Goal: Transaction & Acquisition: Book appointment/travel/reservation

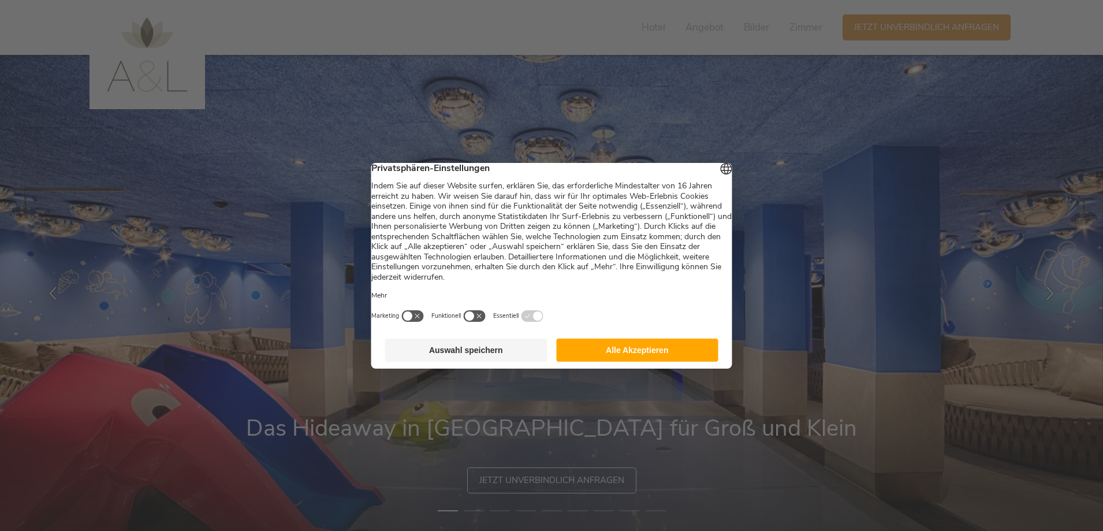
click at [638, 359] on button "Alle Akzeptieren" at bounding box center [637, 349] width 162 height 23
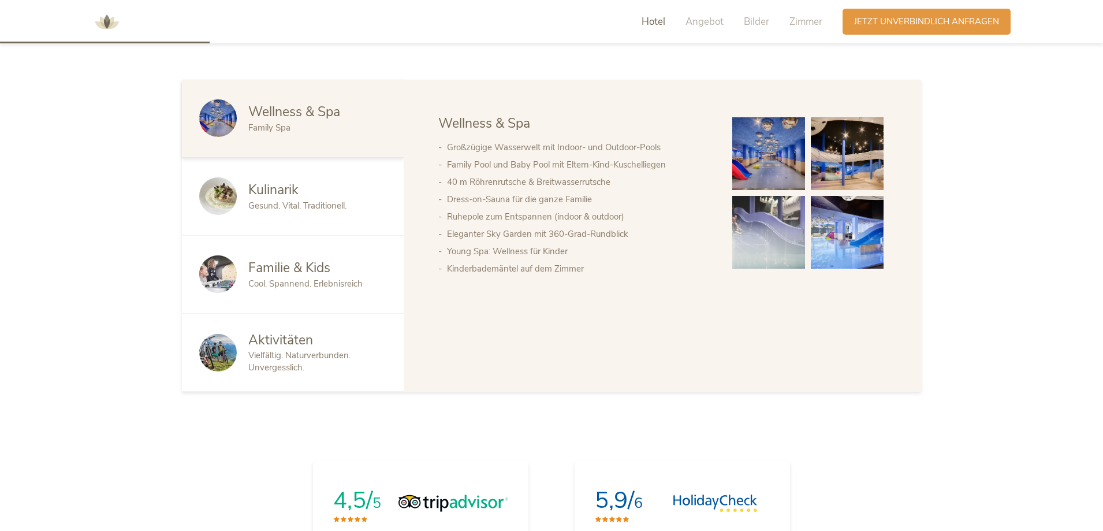
scroll to position [640, 0]
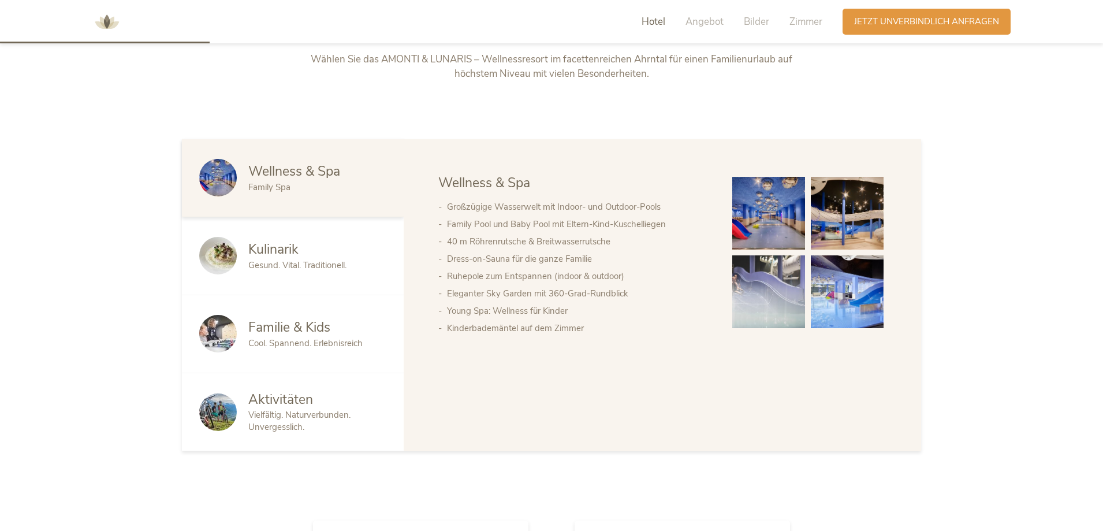
click at [271, 180] on span "Wellness & Spa" at bounding box center [294, 171] width 92 height 18
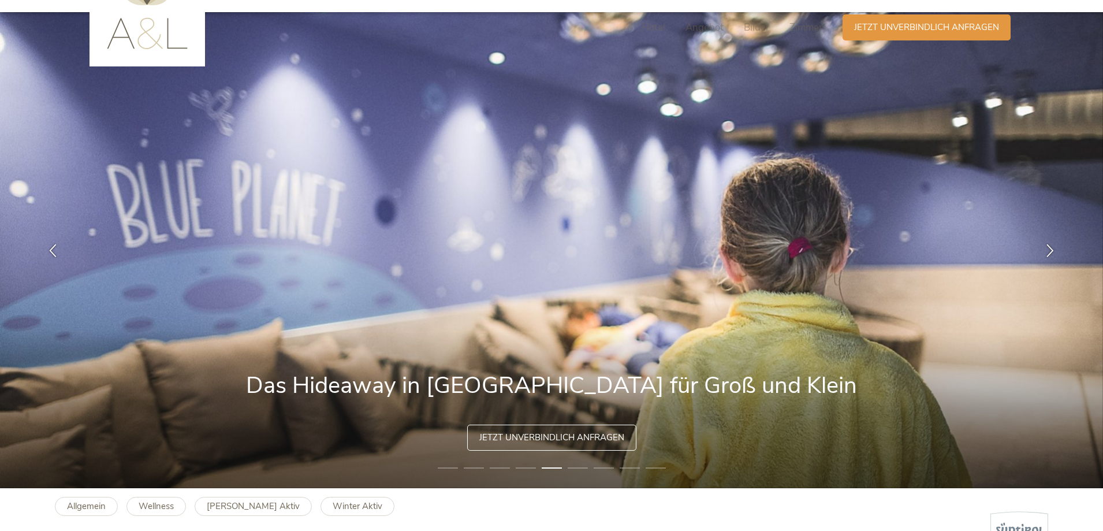
scroll to position [0, 0]
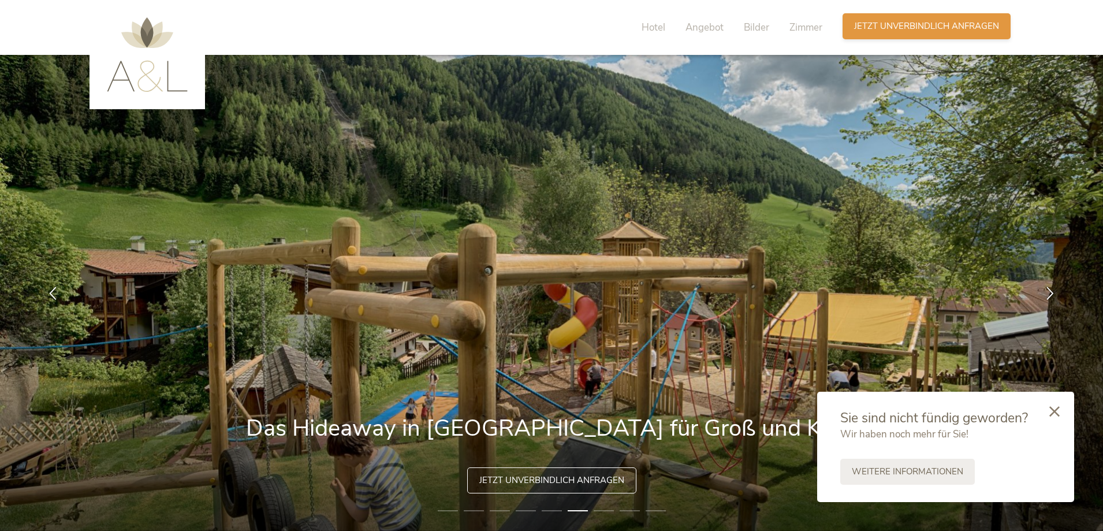
click at [930, 27] on span "Jetzt unverbindlich anfragen" at bounding box center [926, 26] width 145 height 12
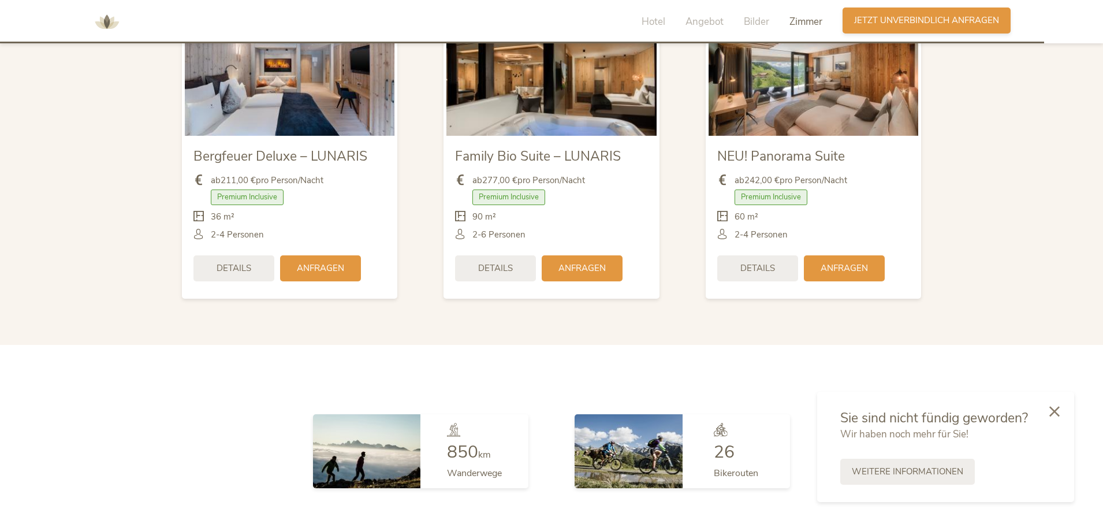
scroll to position [3365, 0]
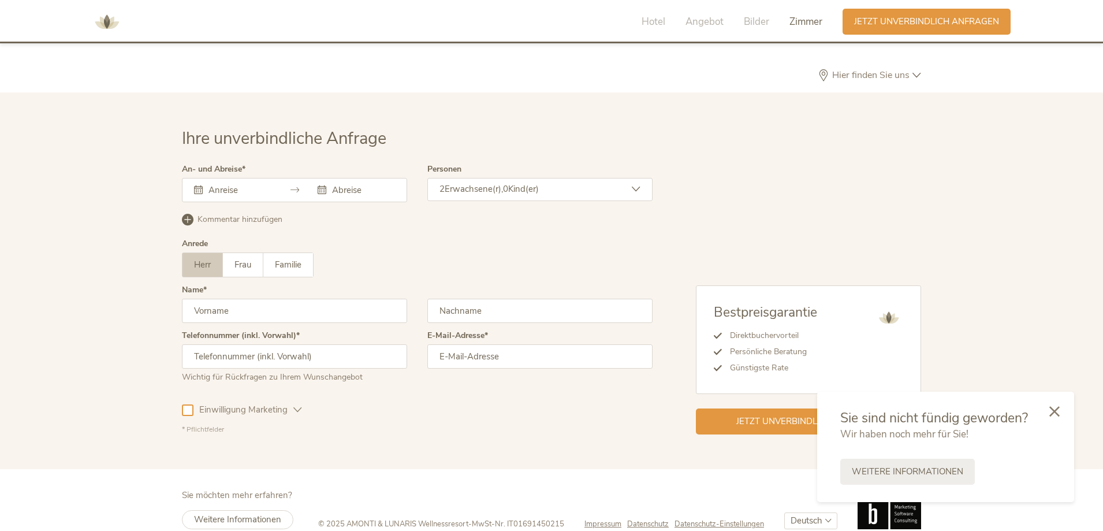
click at [661, 92] on div "Ihre unverbindliche Anfrage An- und Abreise [DATE] Mo Di Mi Do Fr Sa So 28 29 3…" at bounding box center [551, 280] width 1103 height 376
click at [1051, 406] on icon at bounding box center [1054, 410] width 10 height 10
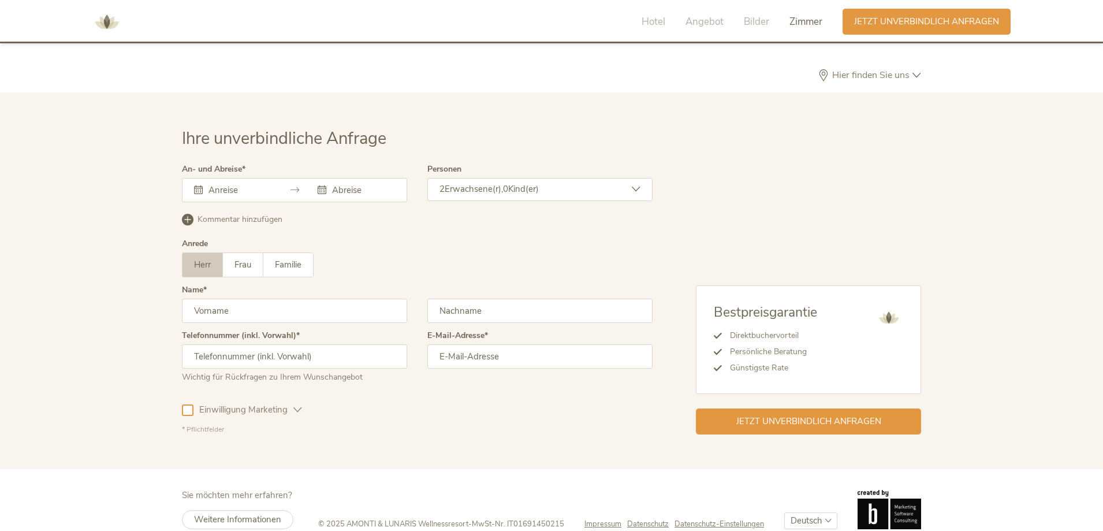
click at [1051, 406] on div "Ihre unverbindliche Anfrage An- und Abreise [DATE] Mo Di Mi Do Fr Sa So 28 29 3…" at bounding box center [551, 280] width 1103 height 376
click at [106, 20] on img at bounding box center [106, 22] width 35 height 35
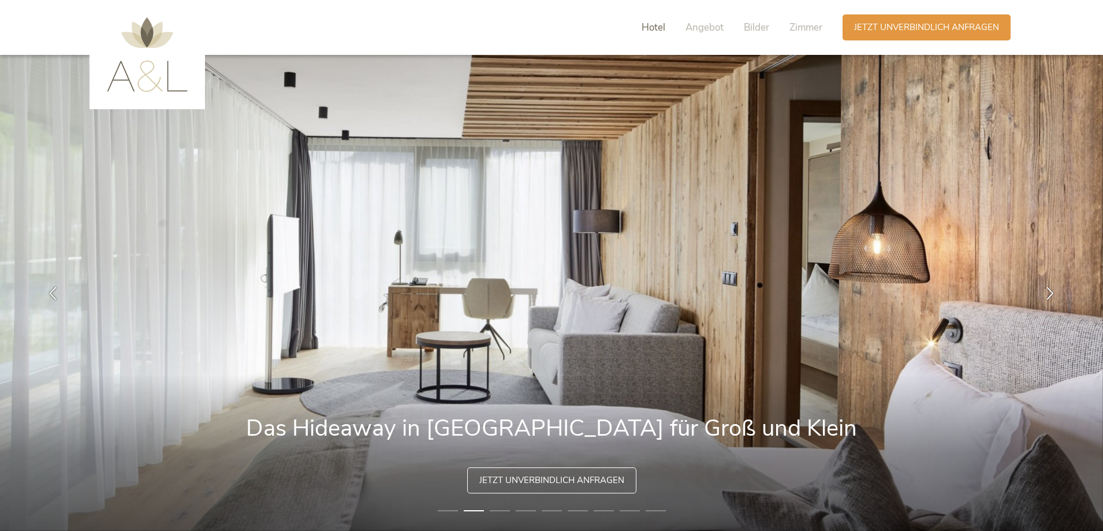
click at [654, 25] on span "Hotel" at bounding box center [653, 27] width 24 height 13
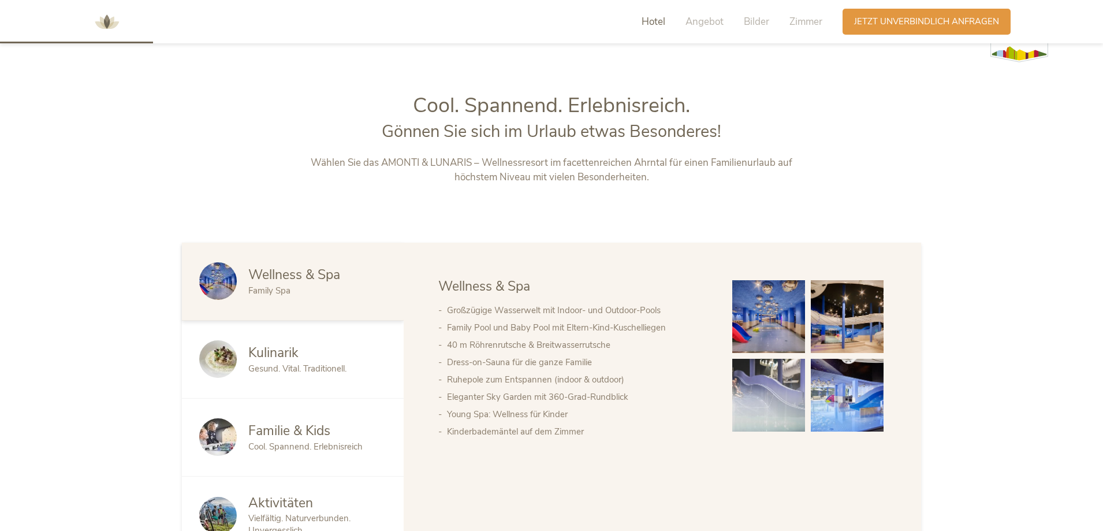
scroll to position [570, 0]
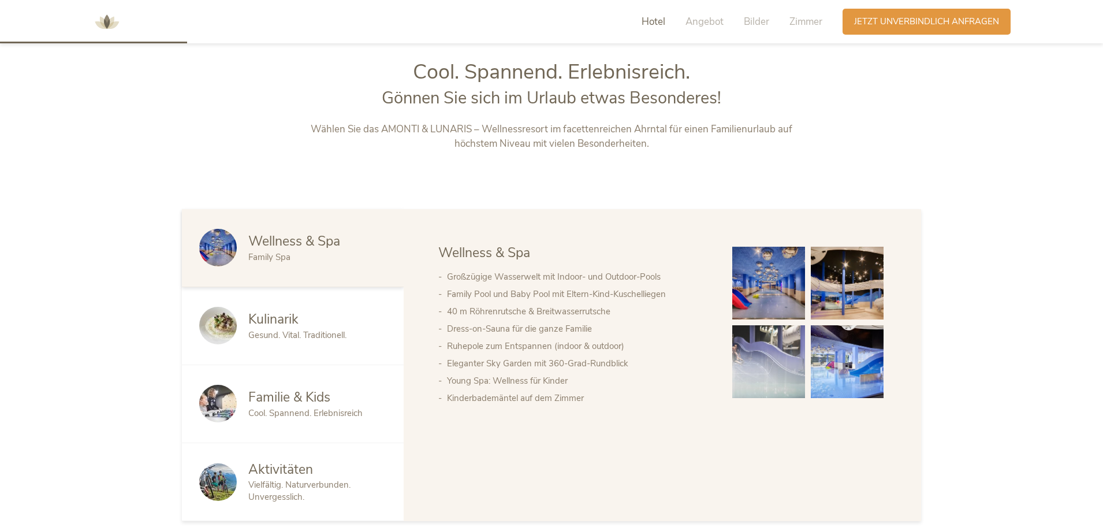
click at [643, 18] on span "Hotel" at bounding box center [653, 21] width 24 height 13
click at [721, 23] on span "Angebot" at bounding box center [704, 21] width 38 height 13
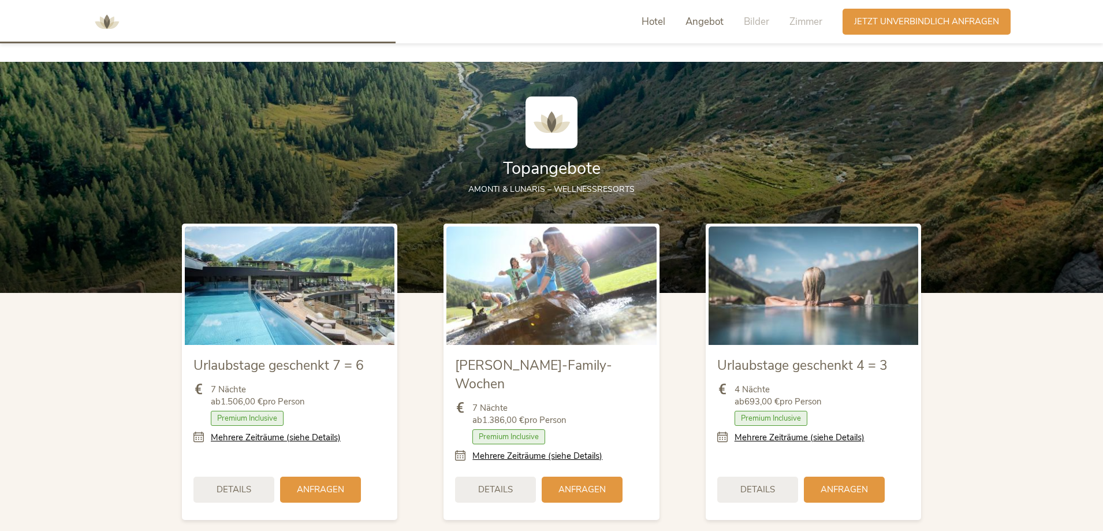
scroll to position [1256, 0]
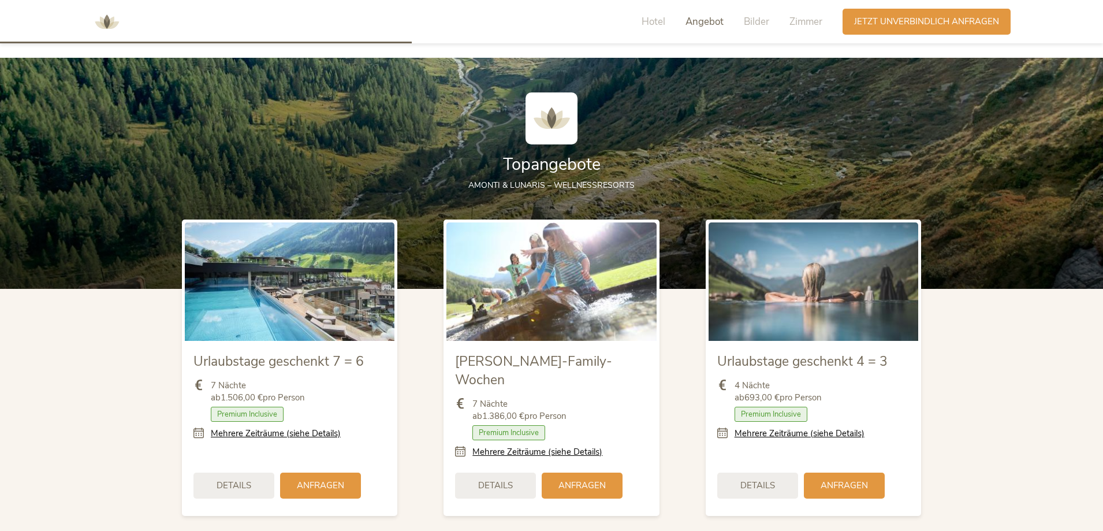
click at [813, 294] on img at bounding box center [813, 281] width 210 height 118
click at [740, 471] on div "Details" at bounding box center [757, 484] width 81 height 26
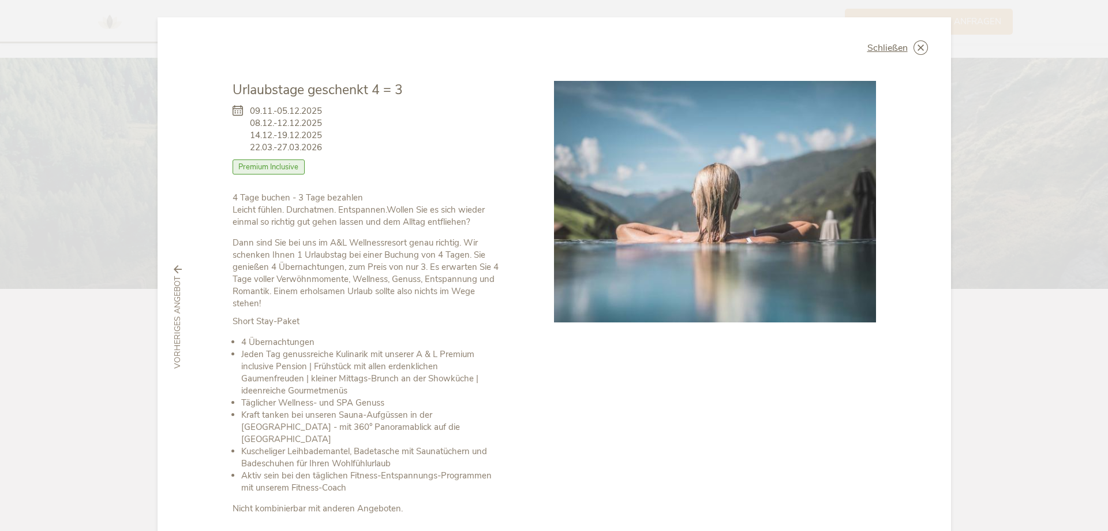
click at [917, 39] on div "Schließen Urlaubstage geschenkt 4 = 3 09.11.-05.12.2025 08.12.-12.12.2025 Halbp…" at bounding box center [555, 316] width 794 height 599
click at [917, 41] on icon at bounding box center [921, 47] width 14 height 14
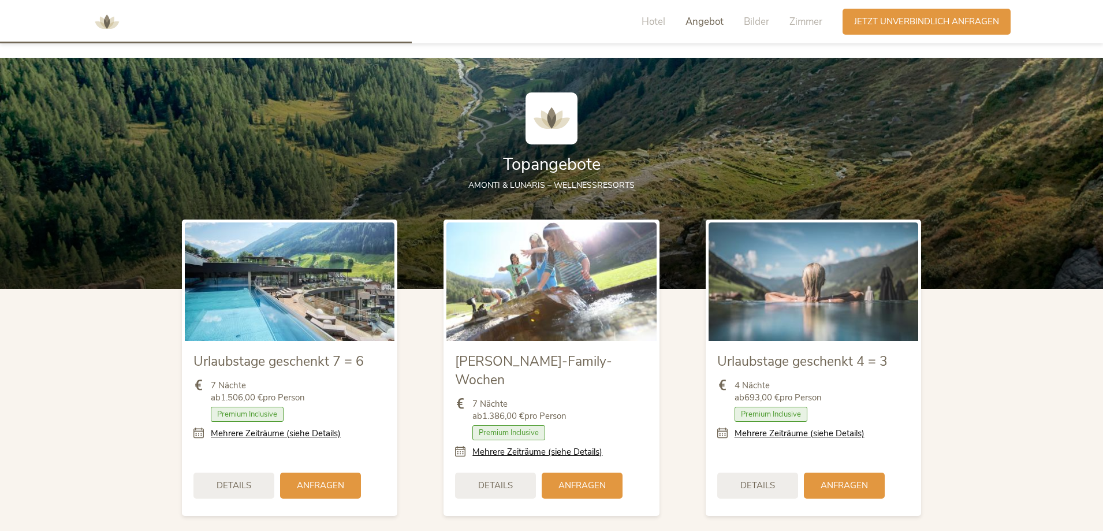
click at [544, 284] on img at bounding box center [551, 281] width 210 height 118
click at [321, 288] on img at bounding box center [290, 281] width 210 height 118
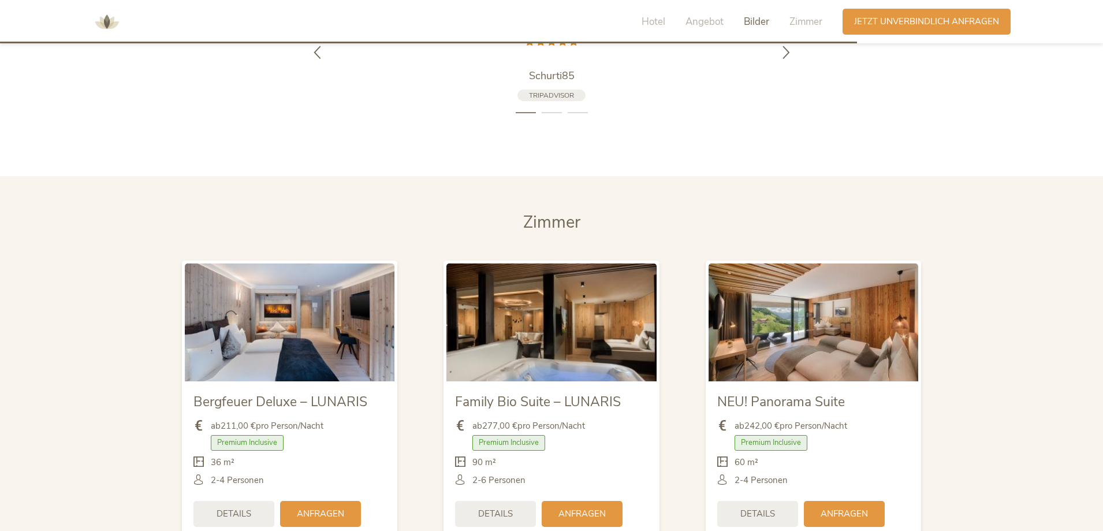
scroll to position [2615, 0]
